Goal: Task Accomplishment & Management: Manage account settings

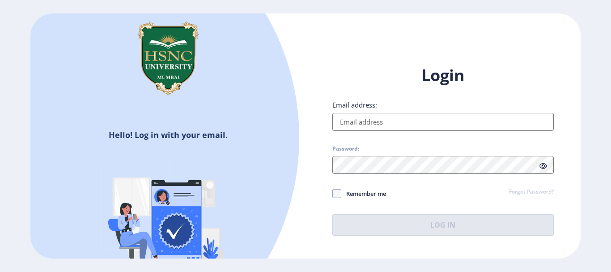
click at [388, 120] on input "Email address:" at bounding box center [444, 122] width 222 height 18
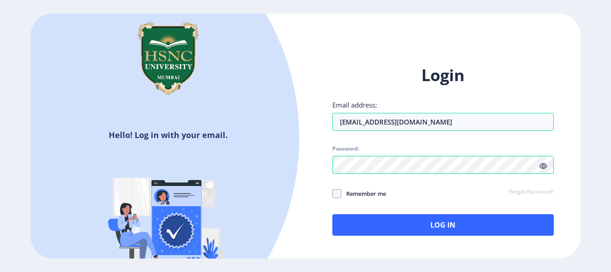
click at [542, 166] on icon at bounding box center [544, 165] width 8 height 7
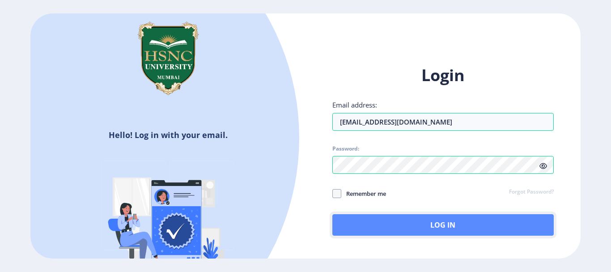
click at [484, 218] on button "Log In" at bounding box center [444, 224] width 222 height 21
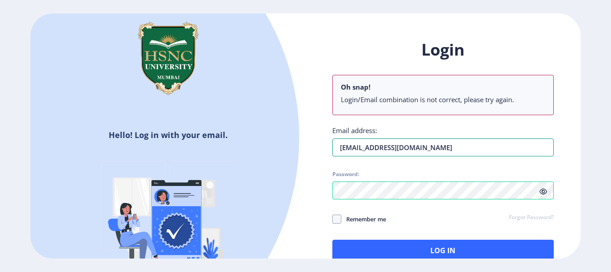
drag, startPoint x: 441, startPoint y: 115, endPoint x: 377, endPoint y: 121, distance: 64.8
click at [377, 121] on div "Login Oh snap! Login/Email combination is not correct, please try again. Email …" at bounding box center [444, 150] width 222 height 222
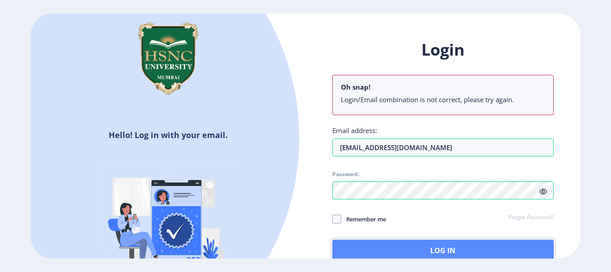
click at [392, 251] on button "Log In" at bounding box center [444, 249] width 222 height 21
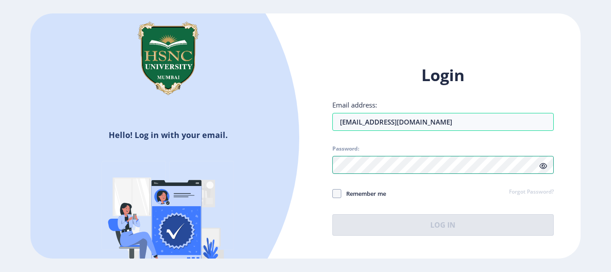
click at [288, 165] on div "Hello! Log in with your email. Don't have an account? Register Login Email addr…" at bounding box center [305, 135] width 550 height 244
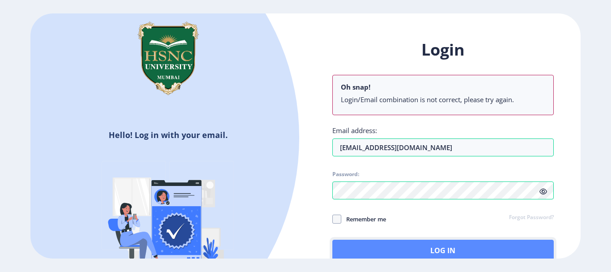
click at [356, 247] on button "Log In" at bounding box center [444, 249] width 222 height 21
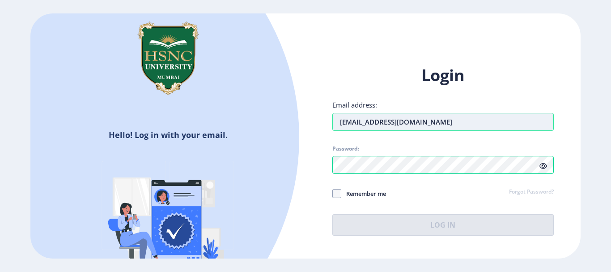
drag, startPoint x: 437, startPoint y: 122, endPoint x: 379, endPoint y: 126, distance: 58.8
click at [379, 126] on input "[EMAIL_ADDRESS][DOMAIN_NAME]" at bounding box center [444, 122] width 222 height 18
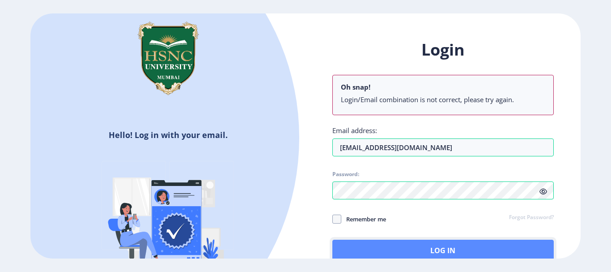
click at [403, 242] on button "Log In" at bounding box center [444, 249] width 222 height 21
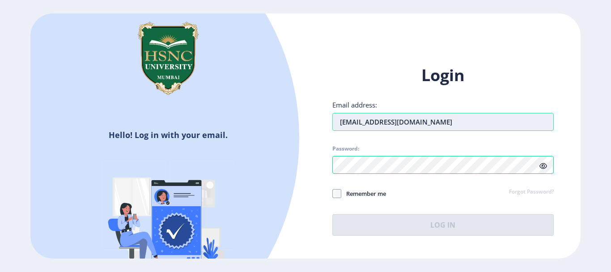
click at [378, 124] on input "[EMAIL_ADDRESS][DOMAIN_NAME]" at bounding box center [444, 122] width 222 height 18
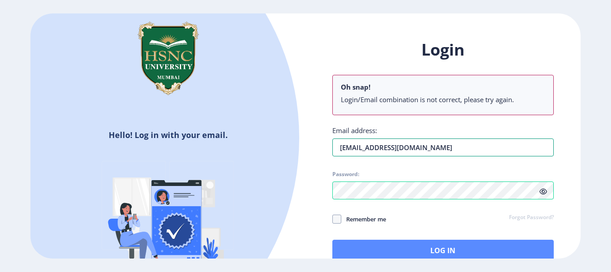
type input "[EMAIL_ADDRESS][DOMAIN_NAME]"
click at [384, 251] on button "Log In" at bounding box center [444, 249] width 222 height 21
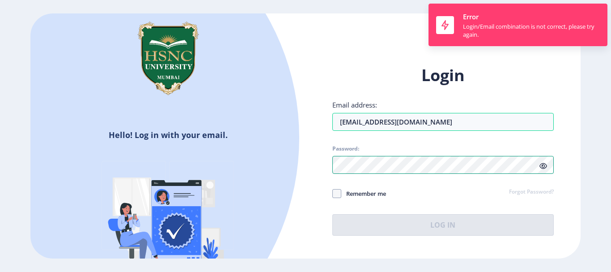
click at [314, 167] on div "Login Email address: [EMAIL_ADDRESS][DOMAIN_NAME] Password: Remember me Forgot …" at bounding box center [443, 157] width 275 height 212
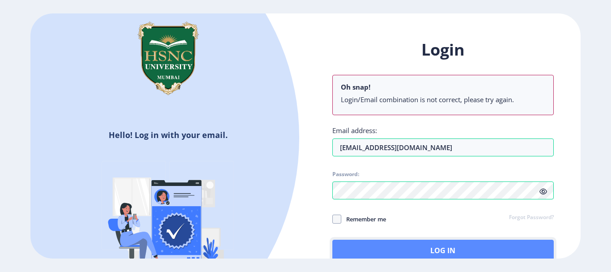
click at [350, 248] on button "Log In" at bounding box center [444, 249] width 222 height 21
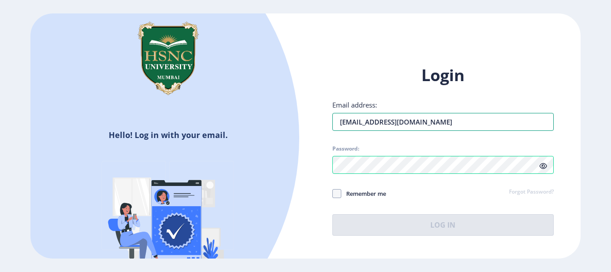
drag, startPoint x: 462, startPoint y: 119, endPoint x: 323, endPoint y: 124, distance: 139.7
click at [323, 124] on div "Login Email address: [EMAIL_ADDRESS][DOMAIN_NAME] Password: Remember me Forgot …" at bounding box center [443, 157] width 275 height 212
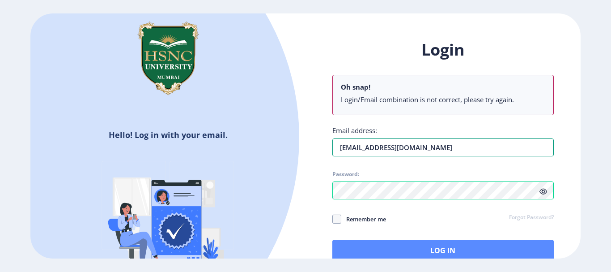
type input "[EMAIL_ADDRESS][DOMAIN_NAME]"
click at [380, 251] on button "Log In" at bounding box center [444, 249] width 222 height 21
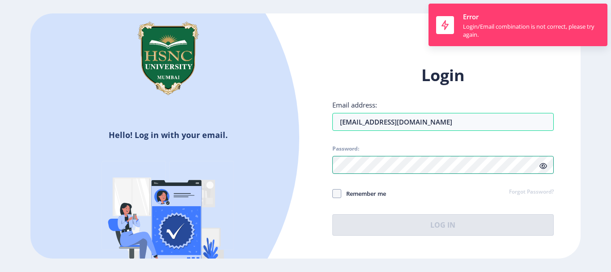
click at [313, 163] on div "Login Email address: [EMAIL_ADDRESS][DOMAIN_NAME] Password: Remember me Forgot …" at bounding box center [443, 157] width 275 height 212
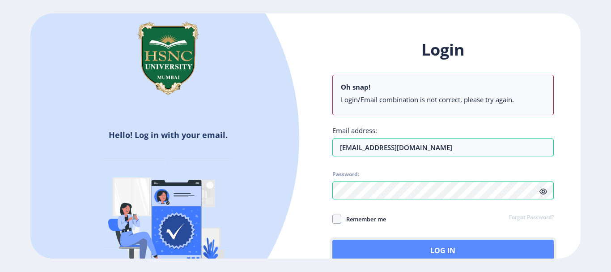
click at [347, 243] on button "Log In" at bounding box center [444, 249] width 222 height 21
